Goal: Task Accomplishment & Management: Manage account settings

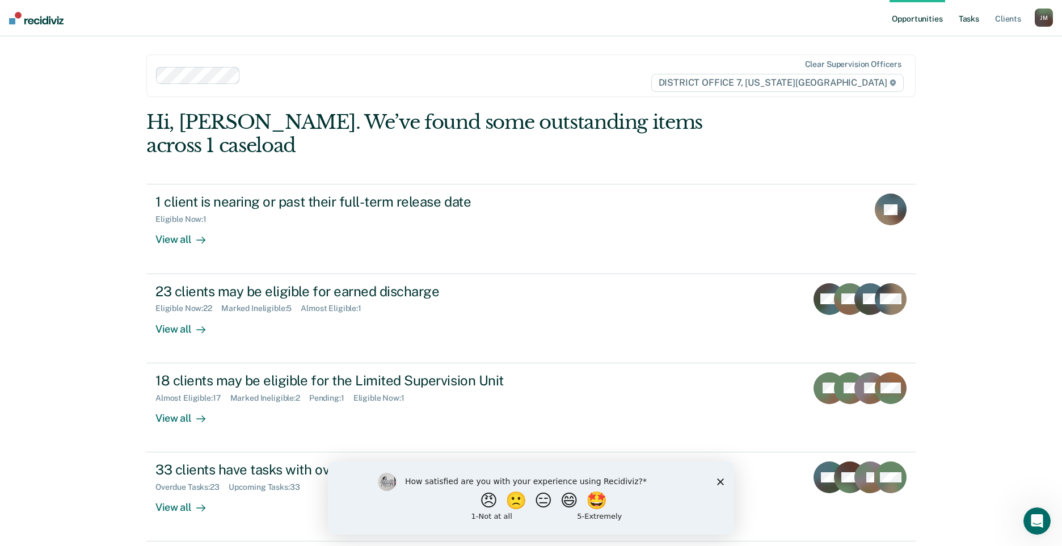
click at [974, 19] on link "Tasks" at bounding box center [969, 18] width 25 height 36
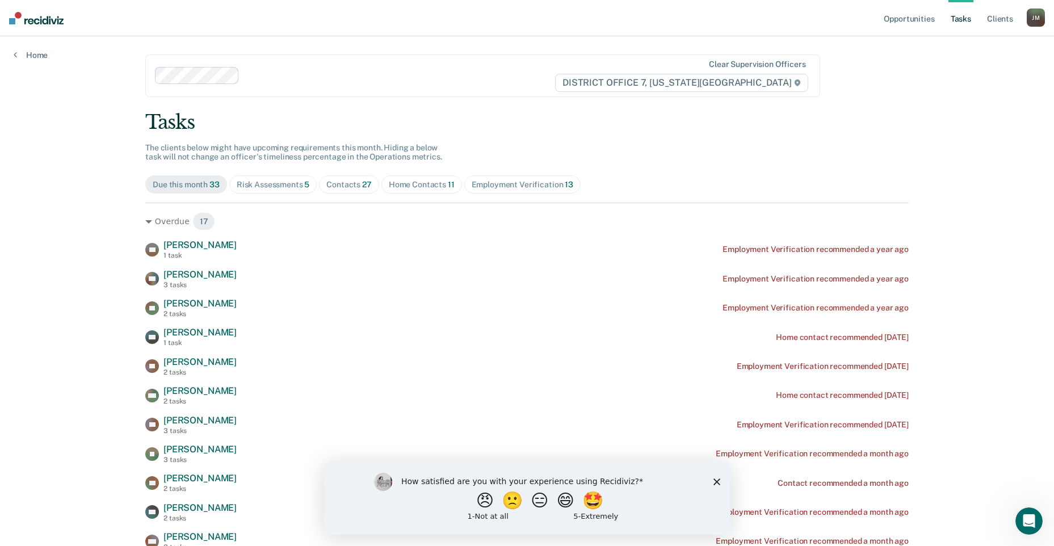
click at [279, 188] on div "Risk Assessments 5" at bounding box center [273, 185] width 73 height 10
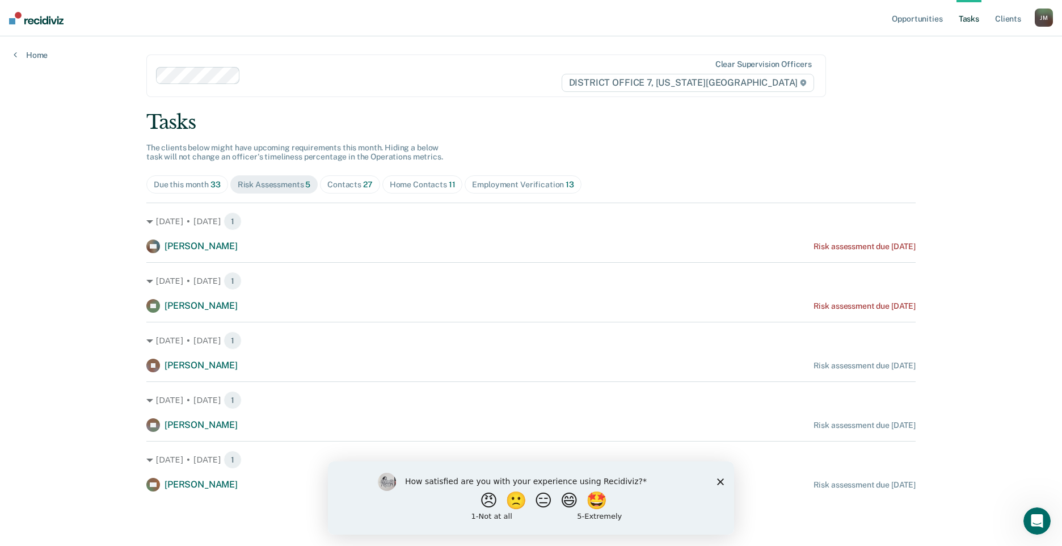
click at [358, 186] on div "Contacts 27" at bounding box center [349, 185] width 45 height 10
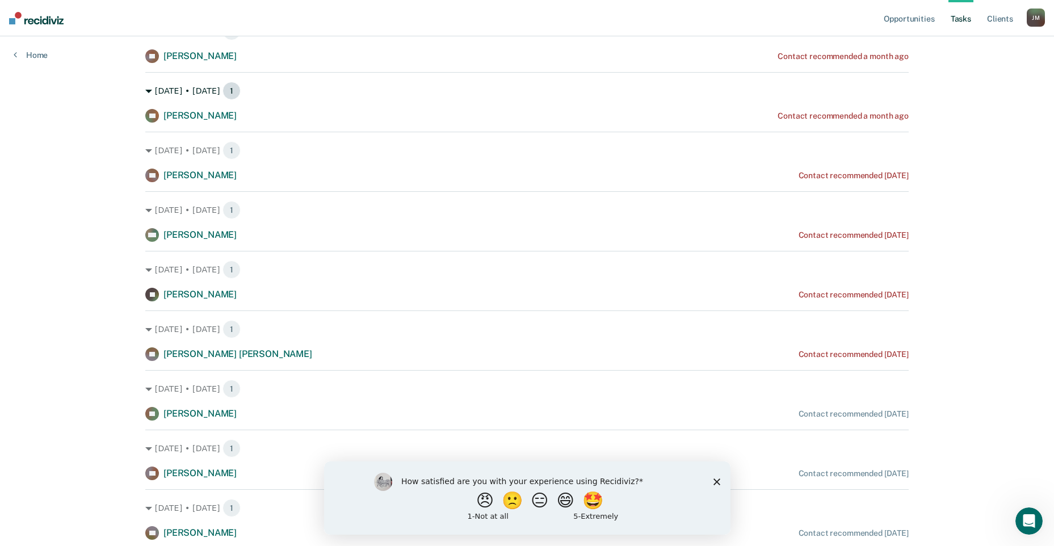
scroll to position [114, 0]
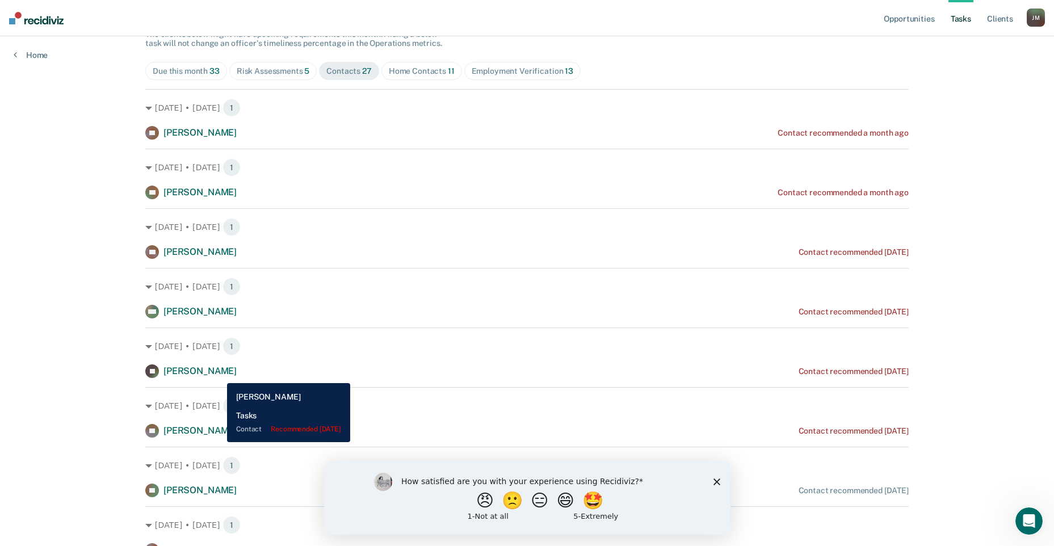
click at [219, 375] on span "[PERSON_NAME]" at bounding box center [199, 371] width 73 height 11
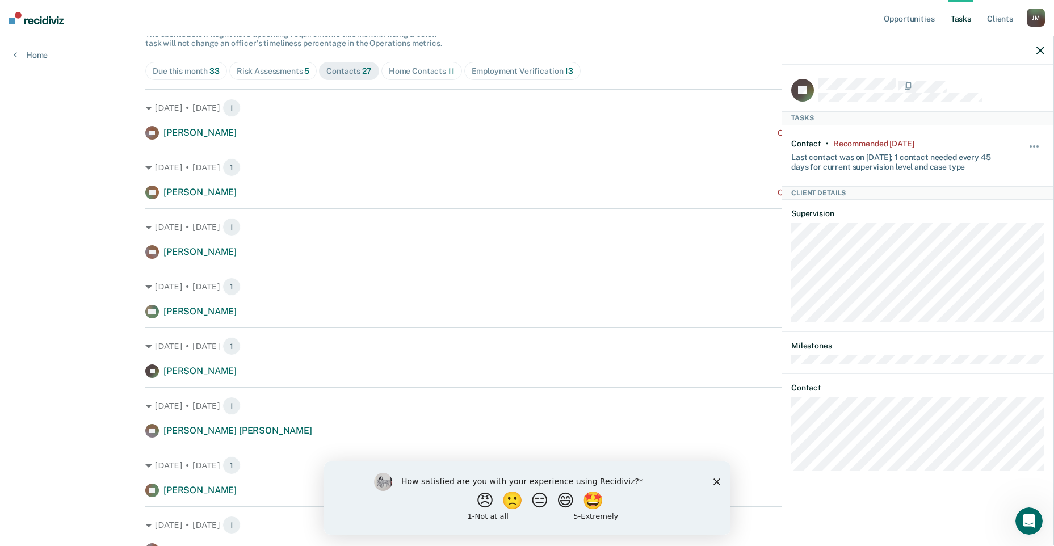
click at [1041, 46] on button "button" at bounding box center [1040, 50] width 8 height 10
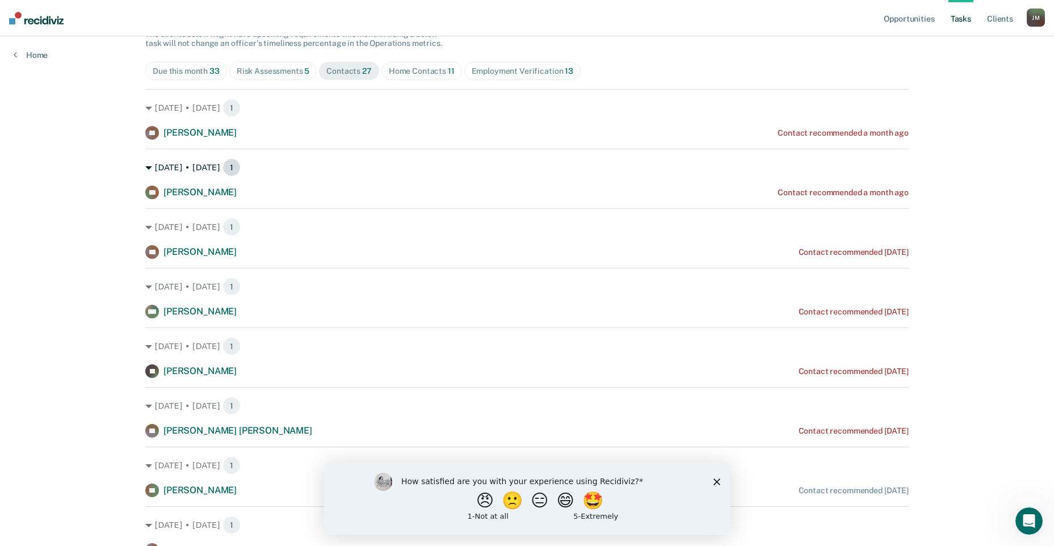
scroll to position [227, 0]
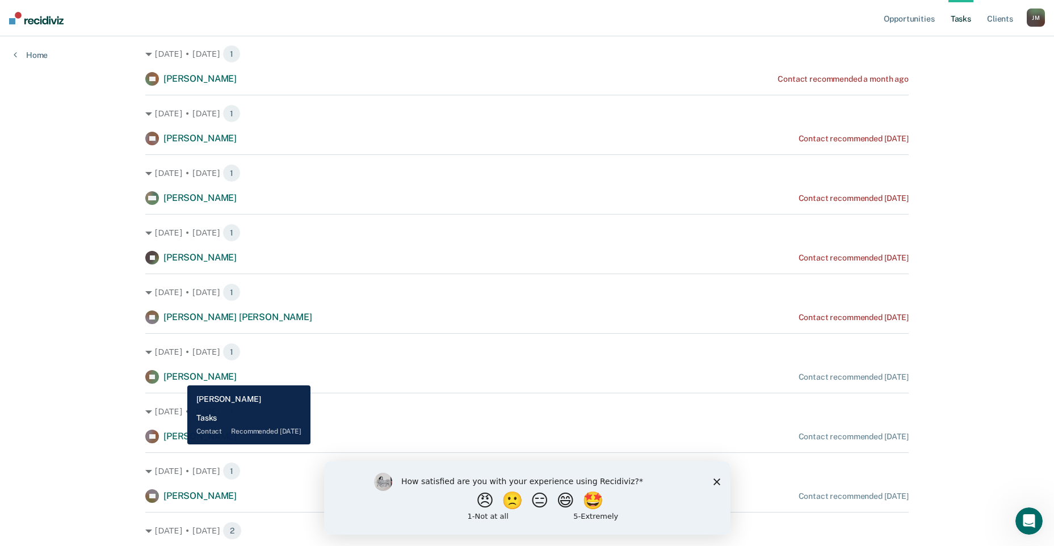
click at [179, 377] on span "[PERSON_NAME]" at bounding box center [199, 376] width 73 height 11
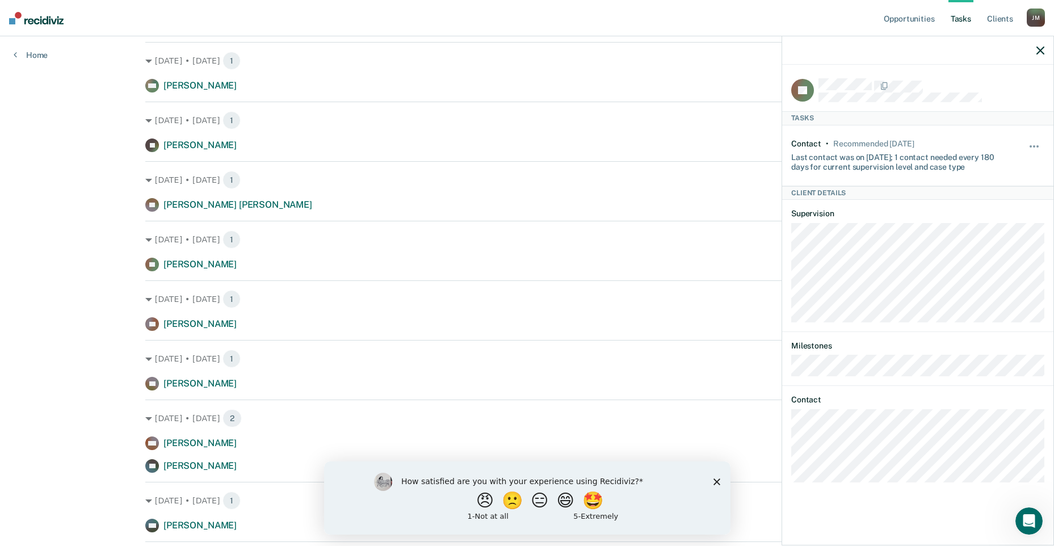
scroll to position [341, 0]
click at [1036, 49] on icon "button" at bounding box center [1040, 51] width 8 height 8
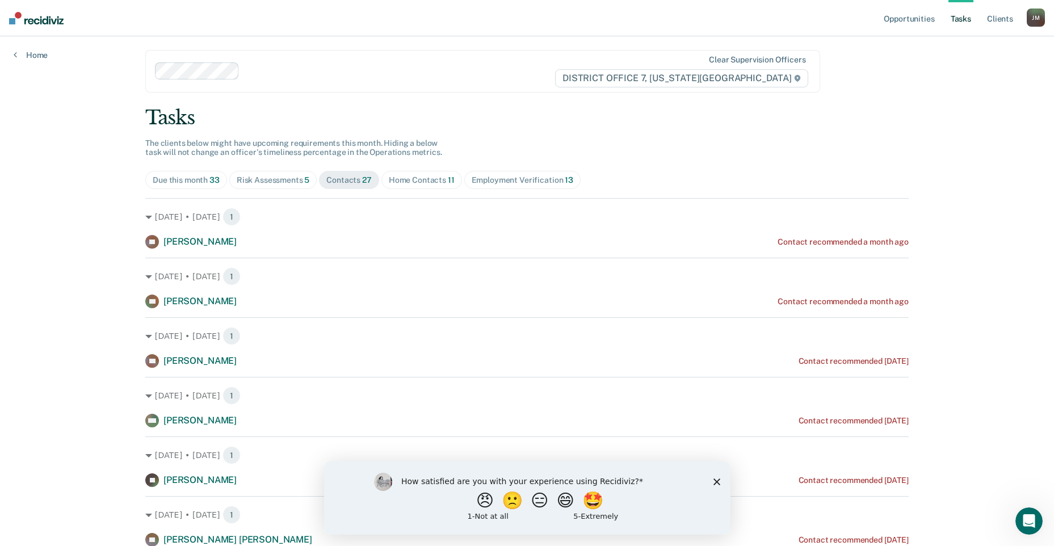
scroll to position [0, 0]
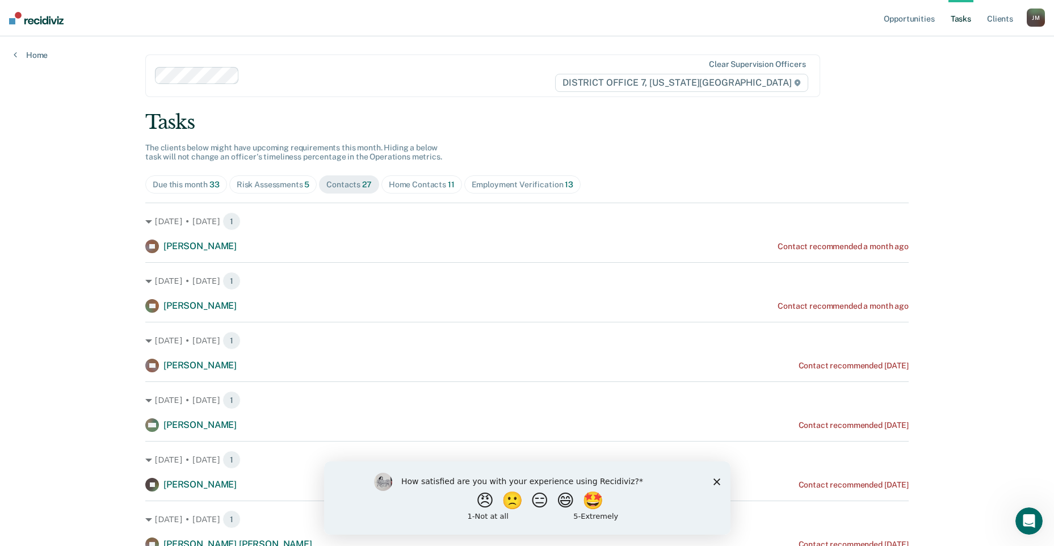
click at [417, 182] on div "Home Contacts 11" at bounding box center [422, 185] width 66 height 10
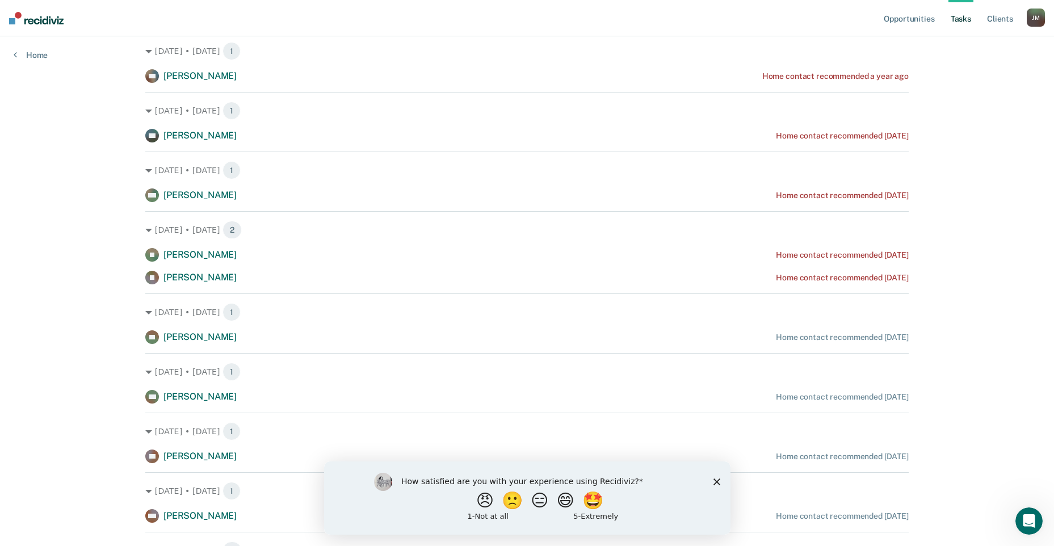
scroll to position [57, 0]
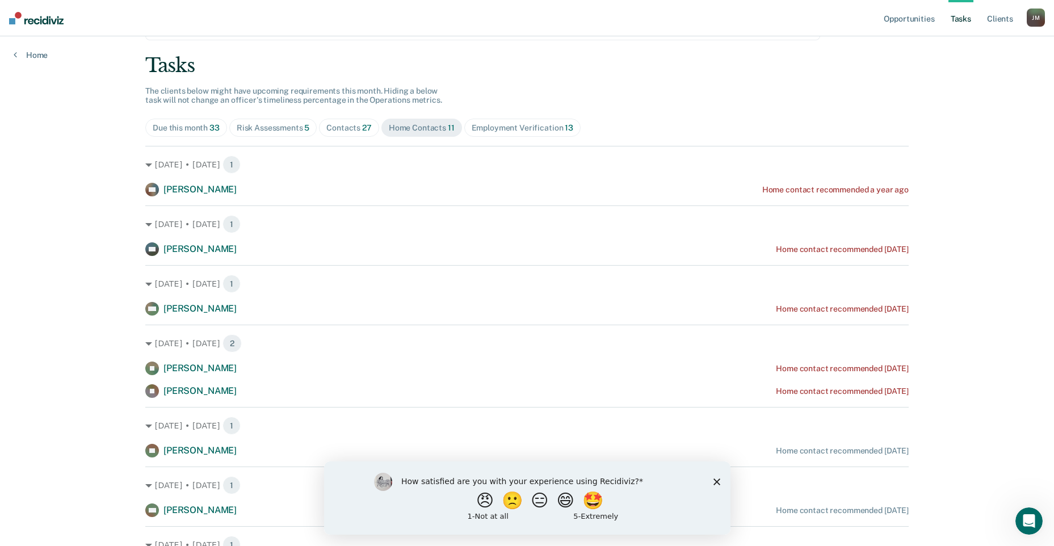
click at [308, 123] on span "Risk Assessments 5" at bounding box center [273, 128] width 88 height 18
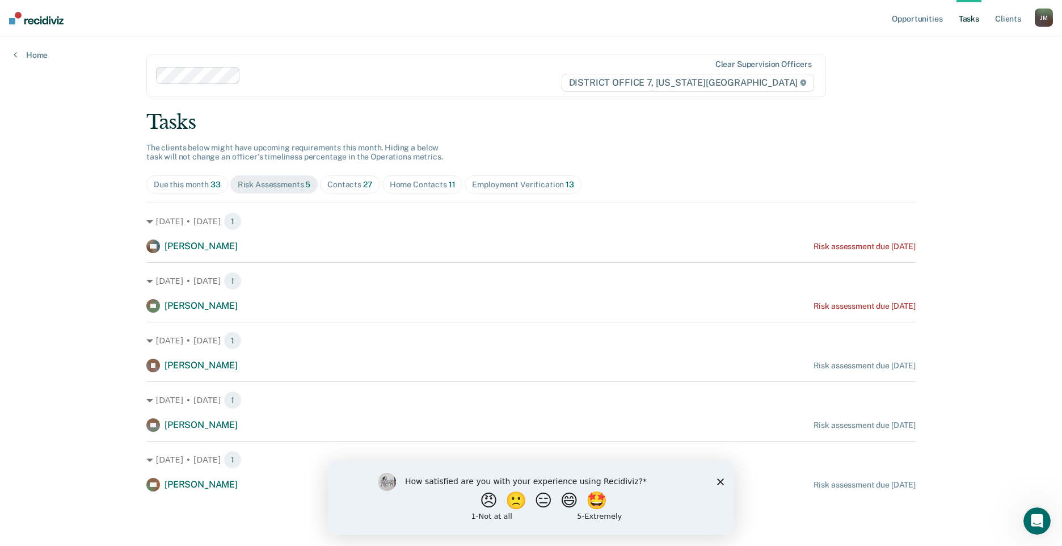
click at [447, 190] on span "Home Contacts 11" at bounding box center [423, 184] width 81 height 18
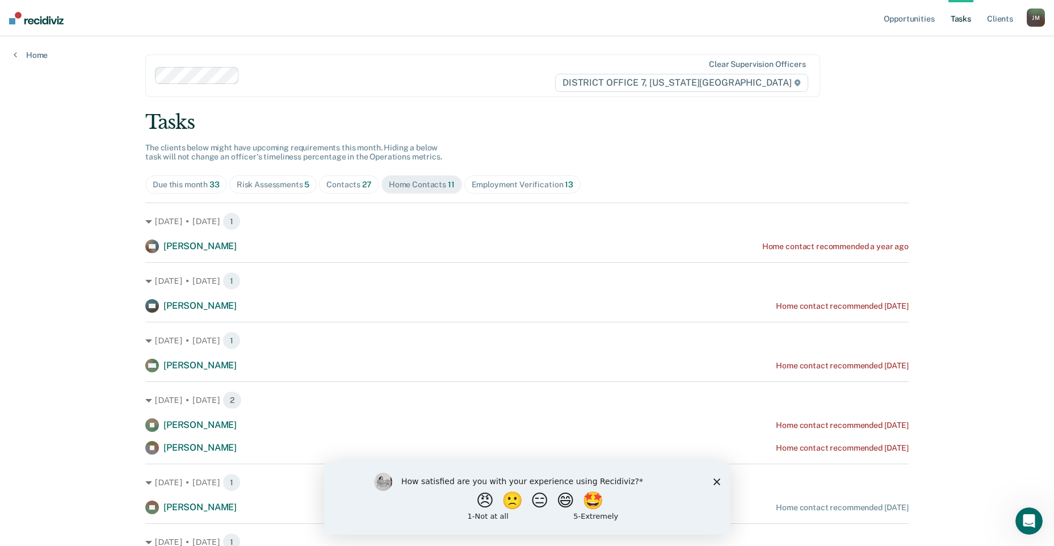
click at [319, 182] on span "Contacts 27" at bounding box center [349, 184] width 60 height 18
